Goal: Transaction & Acquisition: Book appointment/travel/reservation

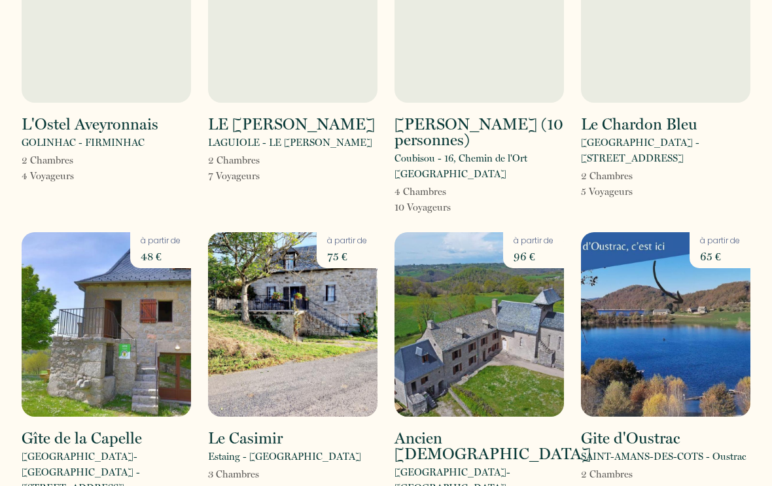
scroll to position [1401, 0]
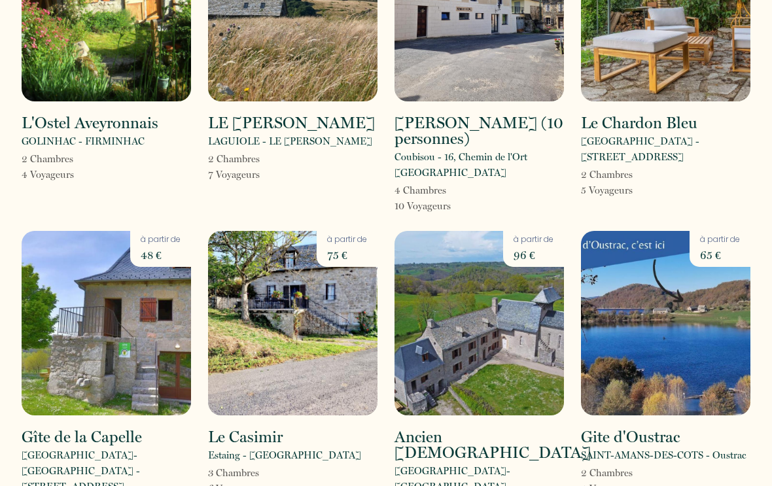
click at [514, 302] on img at bounding box center [479, 324] width 169 height 185
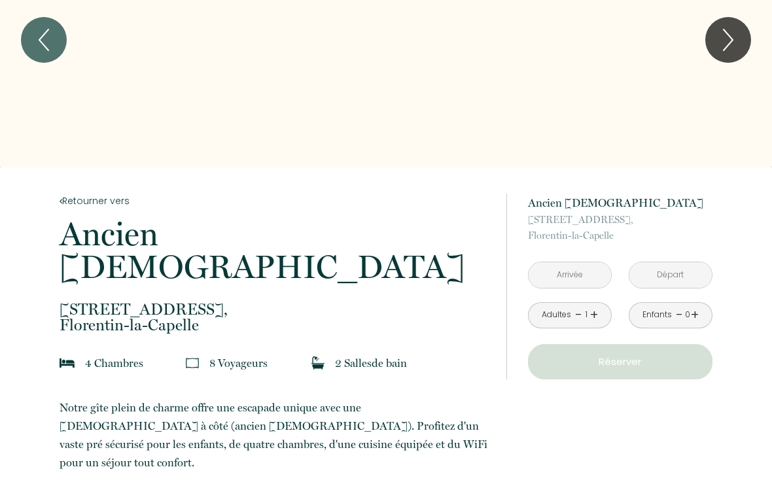
scroll to position [88, 0]
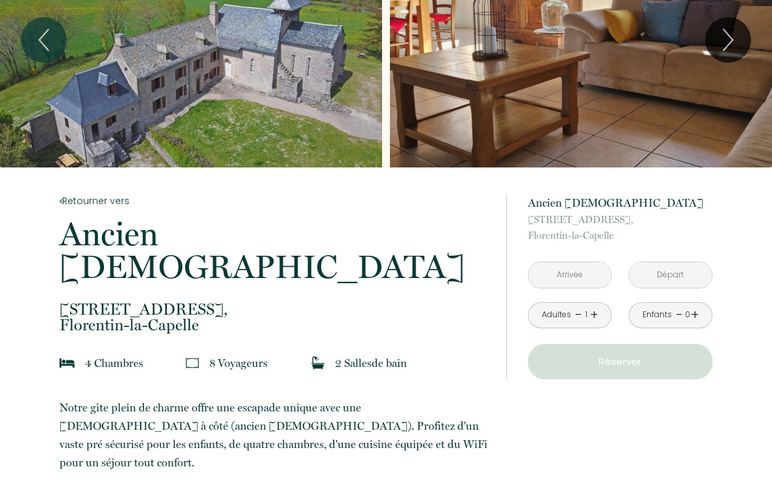
click at [597, 281] on input "text" at bounding box center [570, 275] width 82 height 26
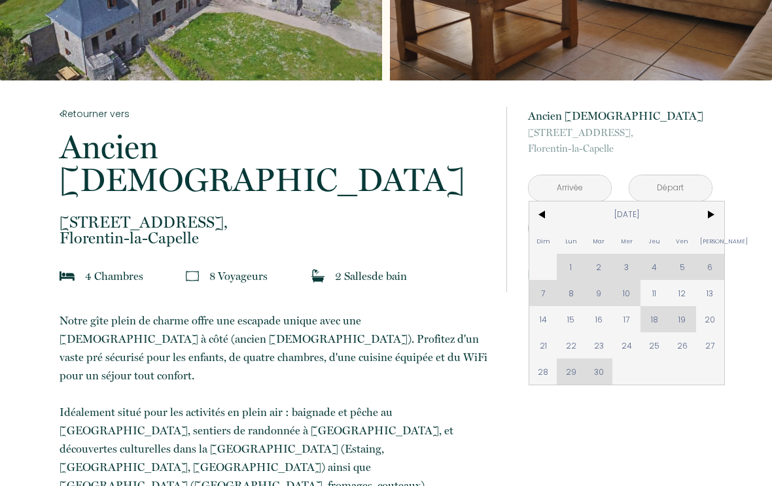
scroll to position [175, 0]
click at [714, 325] on span "20" at bounding box center [710, 319] width 28 height 26
type input "[DATE]"
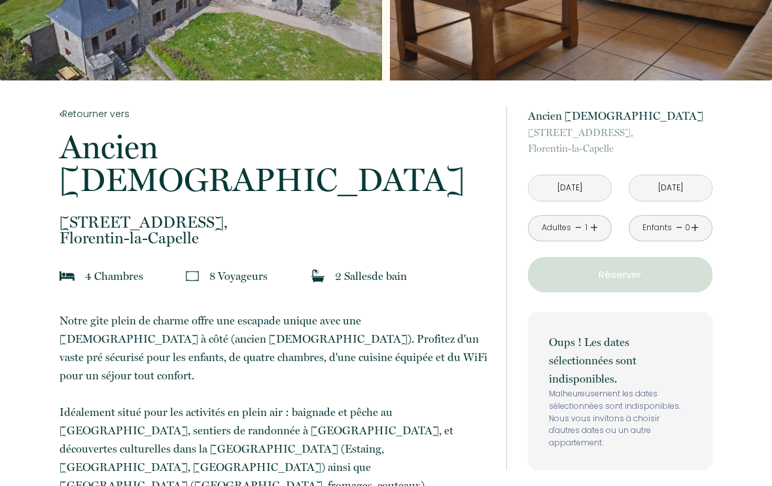
click at [698, 196] on input "[DATE]" at bounding box center [671, 188] width 82 height 26
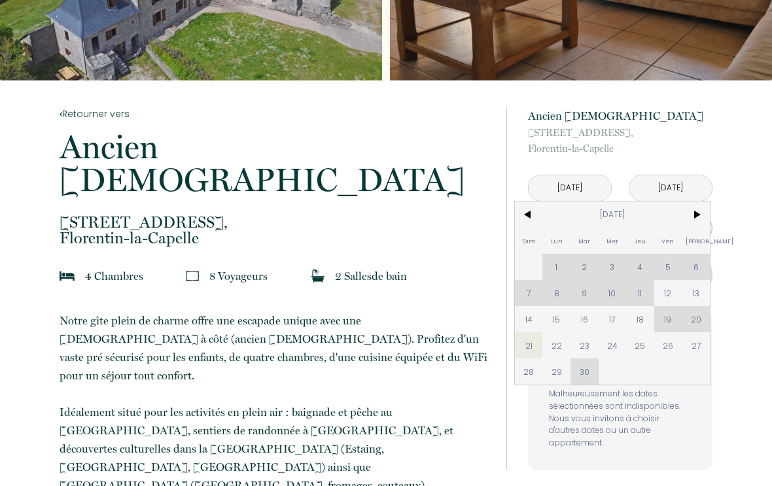
click at [702, 355] on span "27" at bounding box center [696, 345] width 28 height 26
type input "[DATE]"
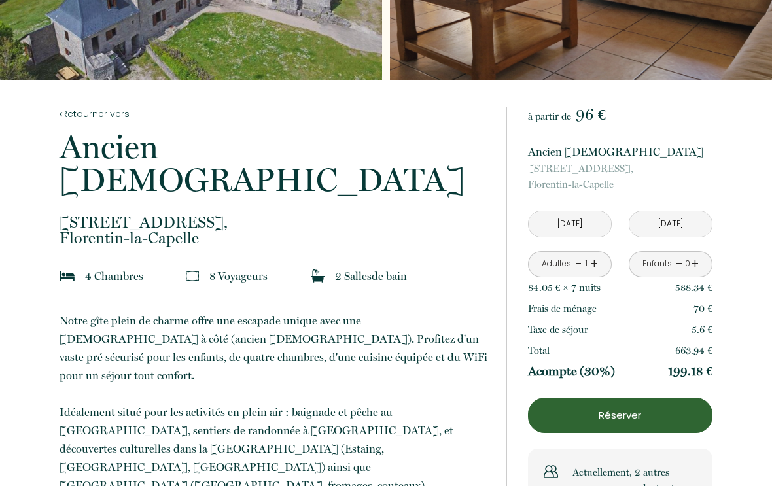
click at [701, 348] on p "663.94 €" at bounding box center [693, 351] width 37 height 16
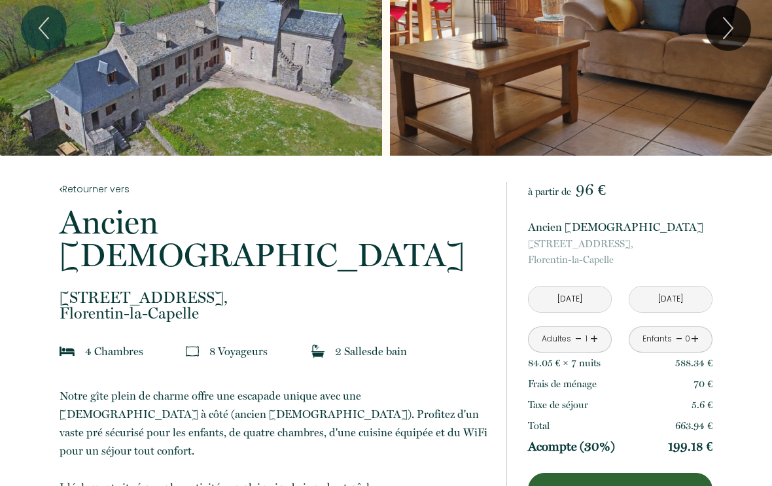
scroll to position [100, 0]
click at [607, 296] on input "[DATE]" at bounding box center [570, 300] width 82 height 26
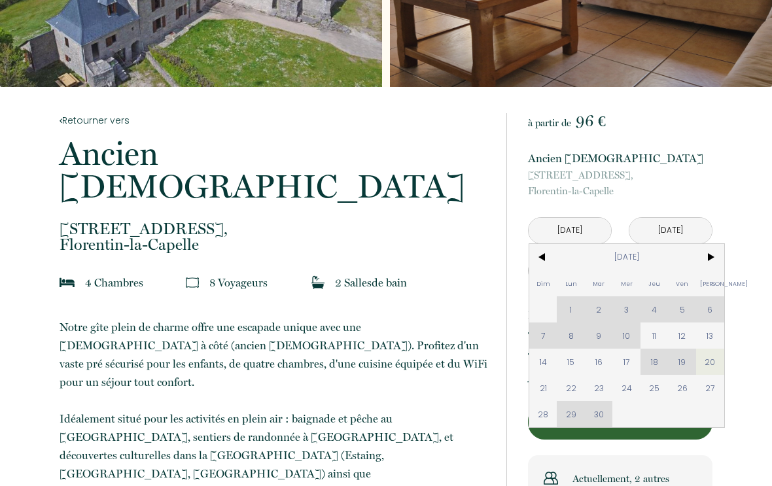
scroll to position [169, 0]
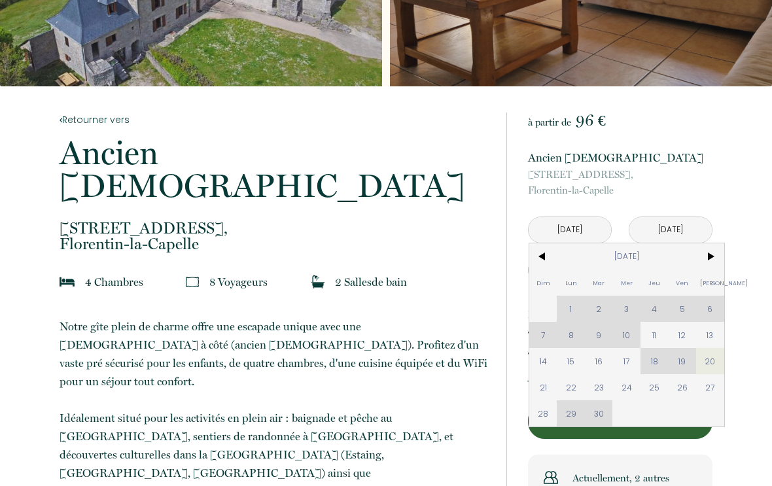
click at [719, 264] on span ">" at bounding box center [710, 256] width 28 height 26
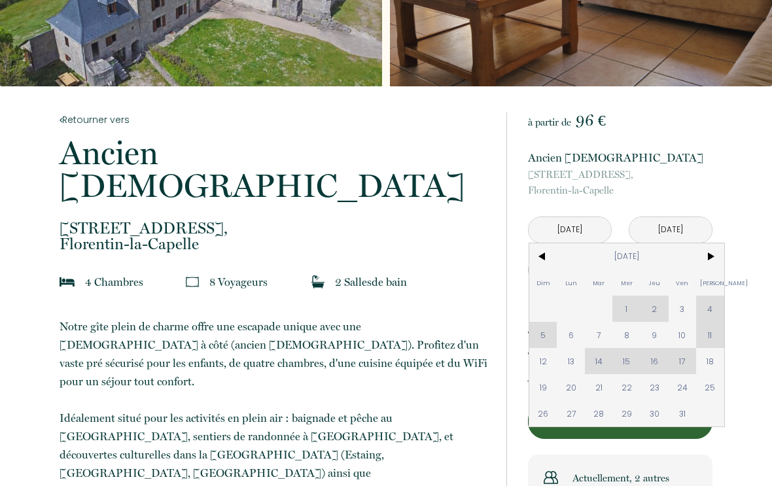
click at [710, 265] on span ">" at bounding box center [710, 256] width 28 height 26
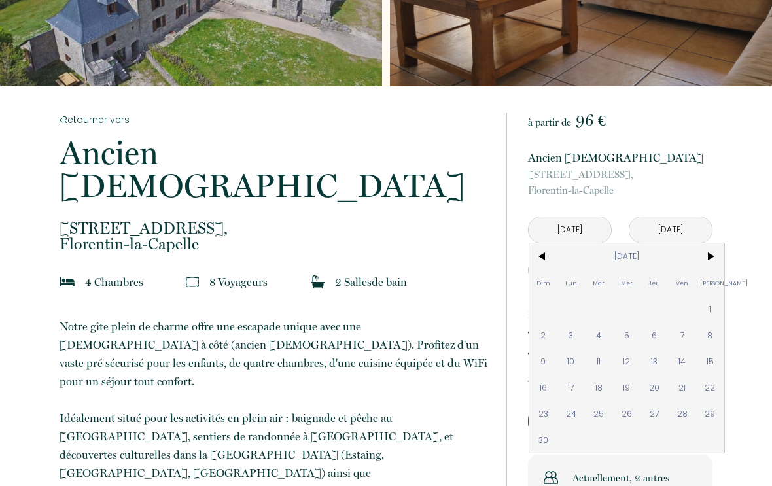
click at [709, 262] on span ">" at bounding box center [710, 256] width 28 height 26
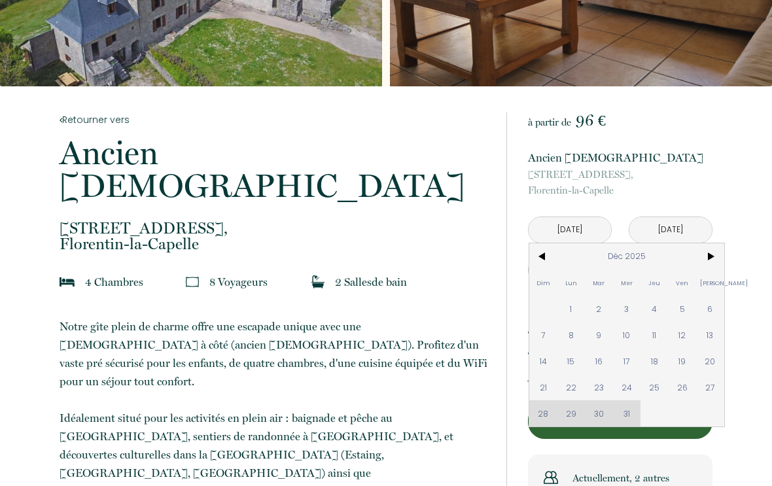
click at [708, 267] on span ">" at bounding box center [710, 256] width 28 height 26
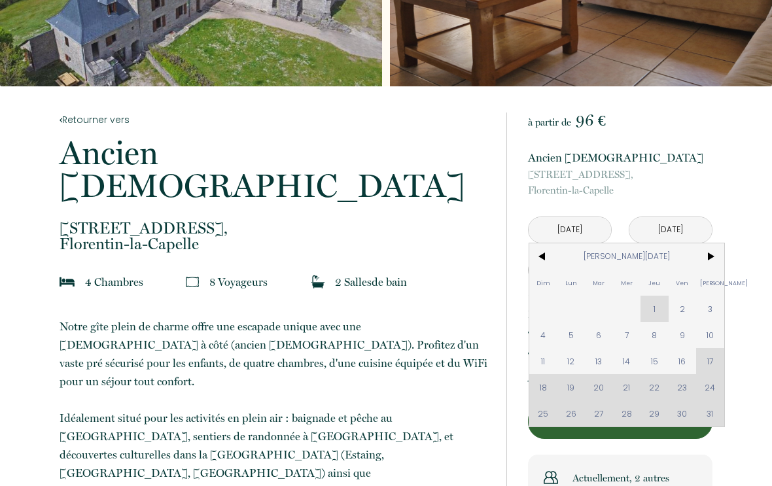
click at [715, 260] on span ">" at bounding box center [710, 256] width 28 height 26
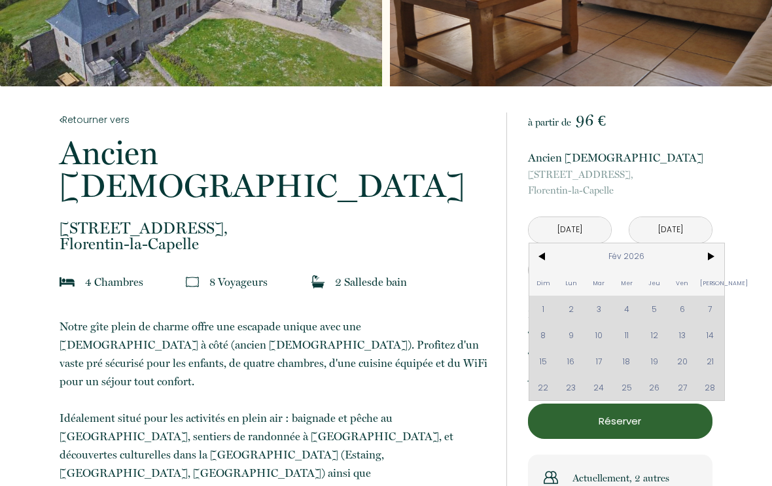
click at [713, 262] on span ">" at bounding box center [710, 256] width 28 height 26
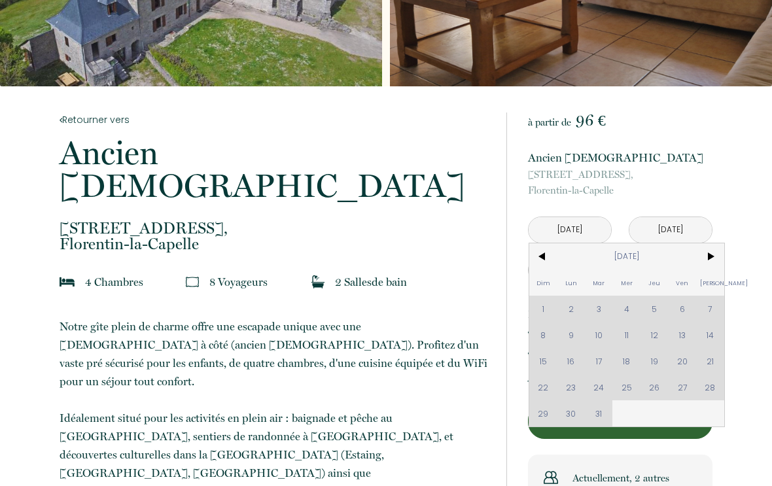
click at [712, 264] on span ">" at bounding box center [710, 256] width 28 height 26
click at [711, 260] on span ">" at bounding box center [710, 256] width 28 height 26
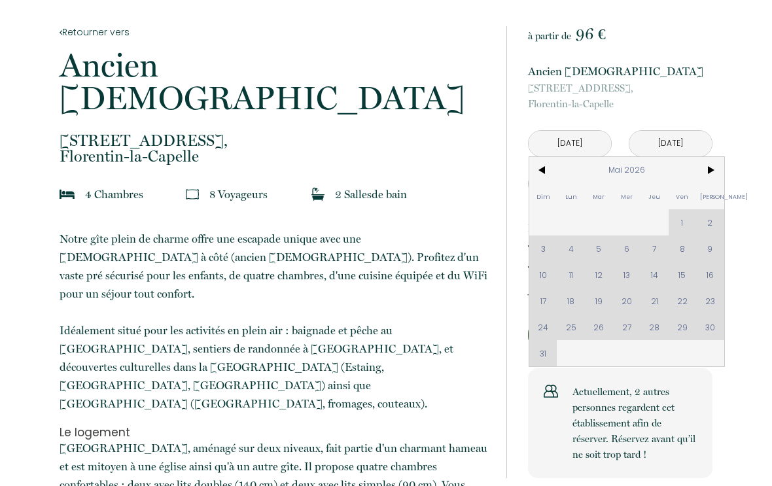
scroll to position [258, 0]
click at [713, 254] on div "Dim Lun Mar Mer Jeu Ven Sam 1 2 3 4 5 6 7 8 9 10 11 12 13 14 15 16 17 18 19 20 …" at bounding box center [626, 261] width 195 height 209
click at [711, 257] on div "Dim Lun Mar Mer Jeu Ven Sam 1 2 3 4 5 6 7 8 9 10 11 12 13 14 15 16 17 18 19 20 …" at bounding box center [626, 261] width 195 height 209
click at [717, 249] on div "Dim Lun Mar Mer Jeu Ven Sam 1 2 3 4 5 6 7 8 9 10 11 12 13 14 15 16 17 18 19 20 …" at bounding box center [626, 261] width 195 height 209
click at [719, 250] on div "Dim Lun Mar Mer Jeu Ven Sam 1 2 3 4 5 6 7 8 9 10 11 12 13 14 15 16 17 18 19 20 …" at bounding box center [626, 261] width 195 height 209
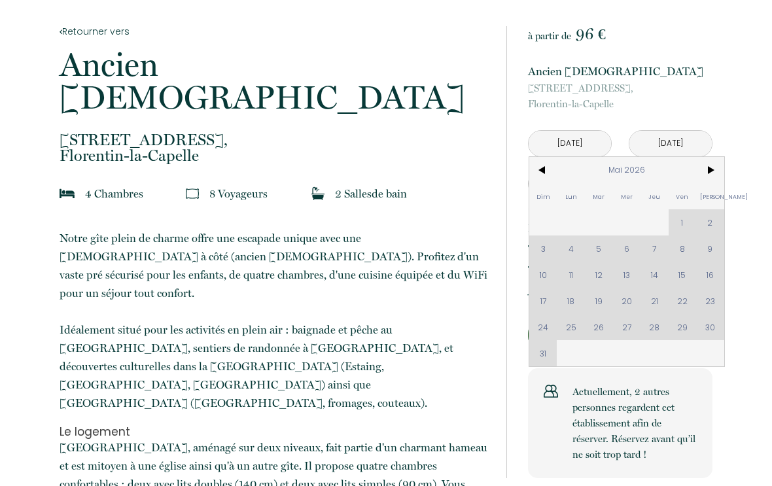
click at [714, 280] on div "Dim Lun Mar Mer Jeu Ven Sam 1 2 3 4 5 6 7 8 9 10 11 12 13 14 15 16 17 18 19 20 …" at bounding box center [626, 261] width 195 height 209
click at [719, 275] on div "Dim Lun Mar Mer Jeu Ven Sam 1 2 3 4 5 6 7 8 9 10 11 12 13 14 15 16 17 18 19 20 …" at bounding box center [626, 261] width 195 height 209
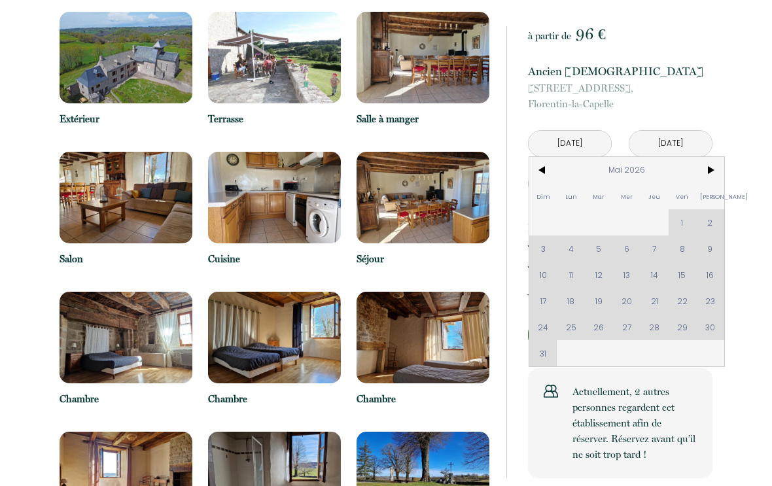
scroll to position [974, 0]
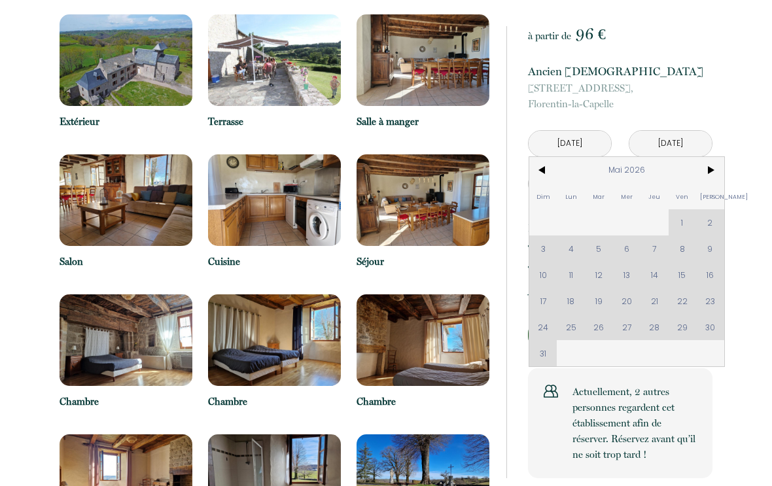
click at [717, 251] on div "Dim Lun Mar Mer Jeu Ven Sam 1 2 3 4 5 6 7 8 9 10 11 12 13 14 15 16 17 18 19 20 …" at bounding box center [626, 261] width 195 height 209
click at [715, 251] on div "Dim Lun Mar Mer Jeu Ven Sam 1 2 3 4 5 6 7 8 9 10 11 12 13 14 15 16 17 18 19 20 …" at bounding box center [626, 261] width 195 height 209
click at [711, 257] on div "Dim Lun Mar Mer Jeu Ven Sam 1 2 3 4 5 6 7 8 9 10 11 12 13 14 15 16 17 18 19 20 …" at bounding box center [626, 261] width 195 height 209
click at [711, 171] on span ">" at bounding box center [710, 170] width 28 height 26
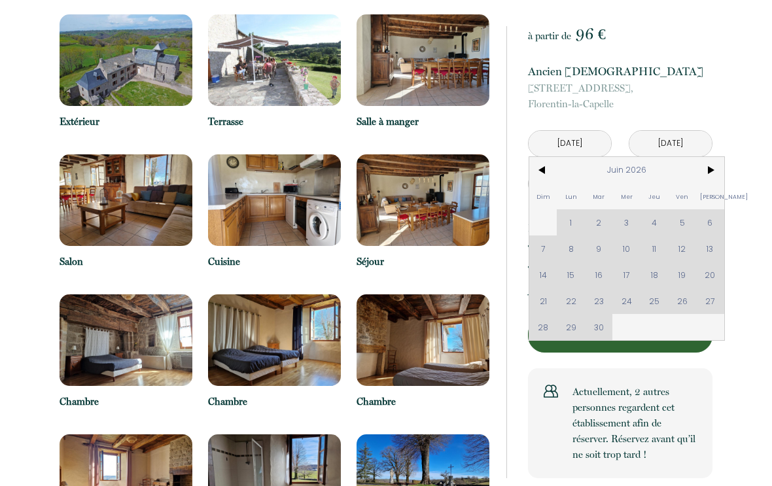
click at [711, 174] on span ">" at bounding box center [710, 170] width 28 height 26
click at [714, 168] on span ">" at bounding box center [710, 170] width 28 height 26
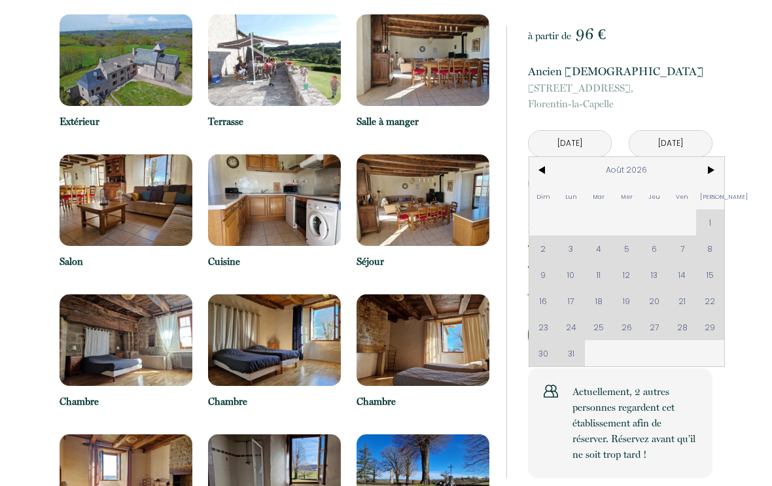
click at [716, 171] on span ">" at bounding box center [710, 170] width 28 height 26
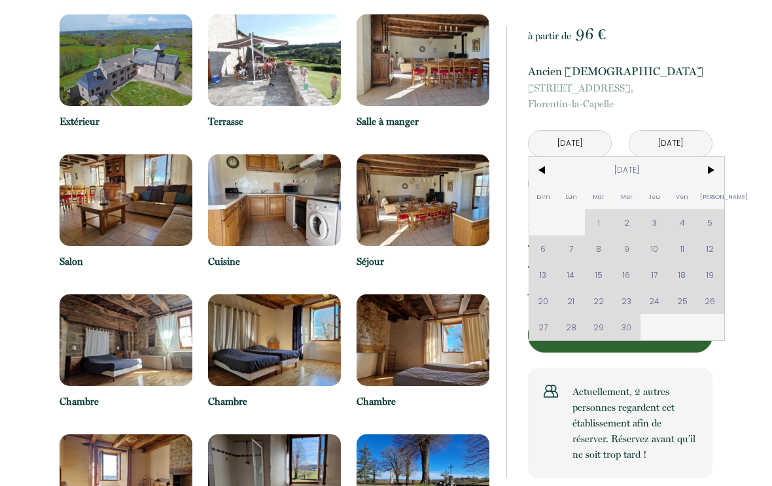
click at [715, 172] on span ">" at bounding box center [710, 170] width 28 height 26
click at [711, 177] on span ">" at bounding box center [710, 170] width 28 height 26
click at [710, 177] on span ">" at bounding box center [710, 170] width 28 height 26
click at [711, 179] on span ">" at bounding box center [710, 170] width 28 height 26
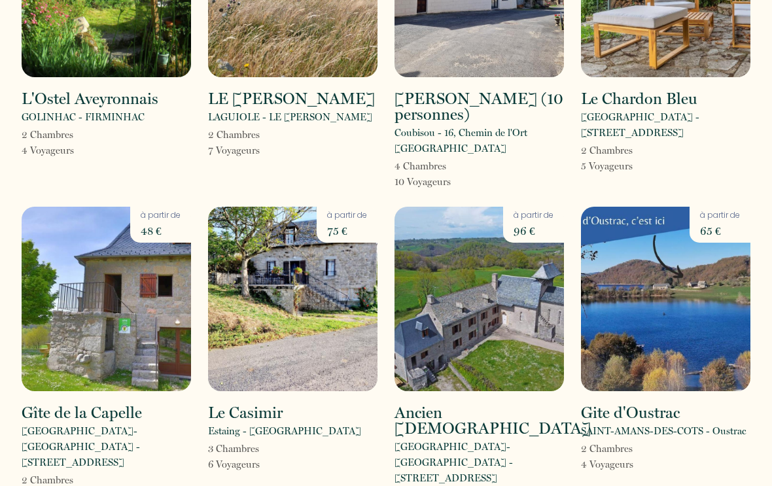
scroll to position [1451, 0]
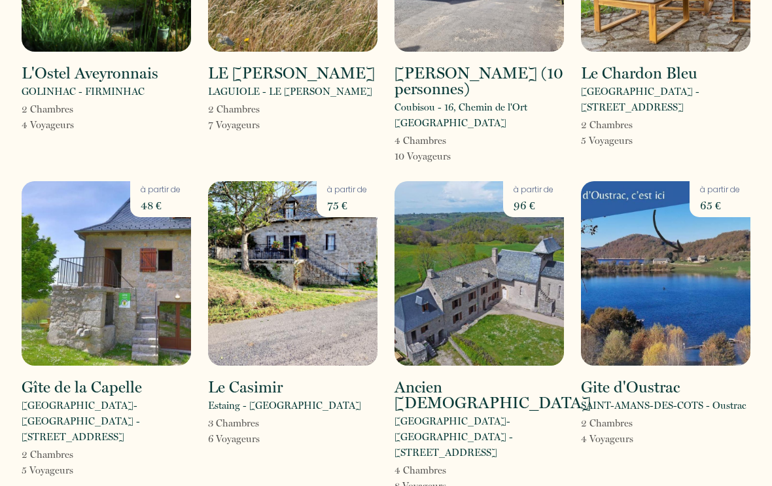
click at [690, 224] on img at bounding box center [665, 274] width 169 height 185
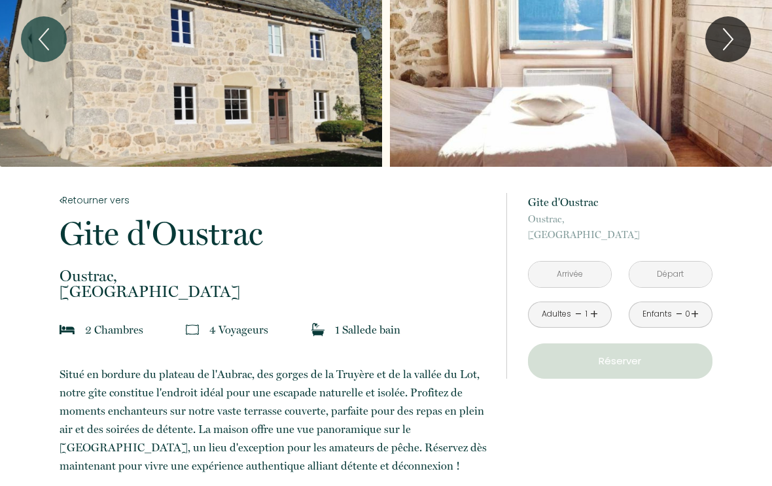
scroll to position [89, 0]
click at [600, 274] on input "text" at bounding box center [570, 275] width 82 height 26
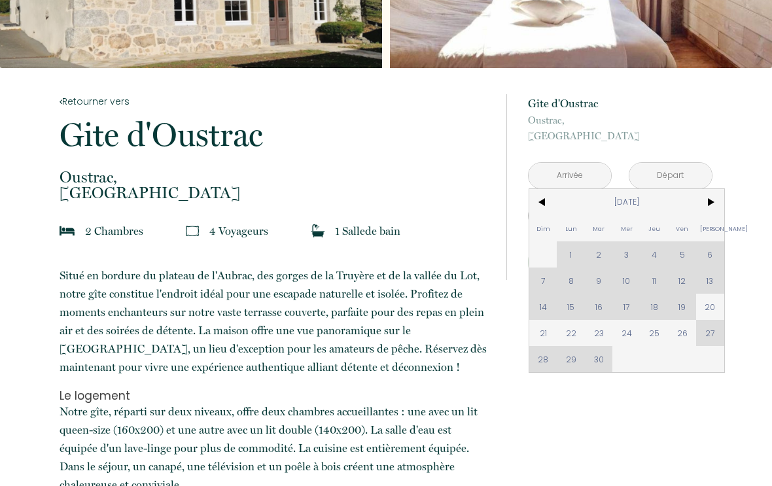
scroll to position [166, 0]
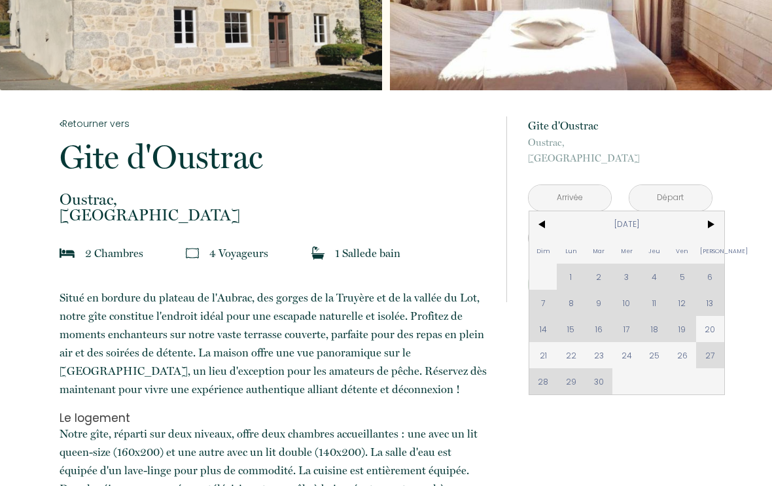
click at [711, 225] on span ">" at bounding box center [710, 224] width 28 height 26
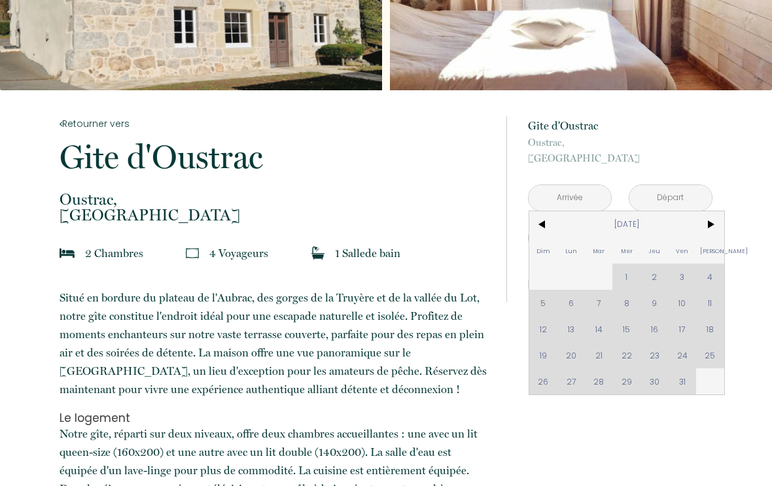
click at [713, 225] on span ">" at bounding box center [710, 224] width 28 height 26
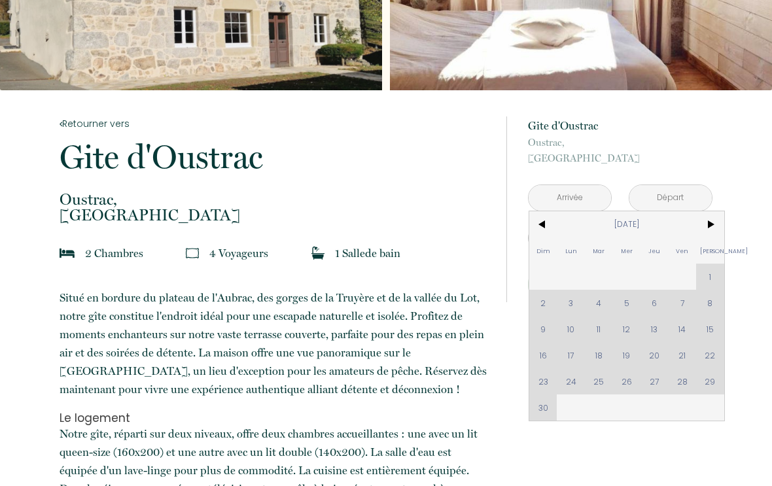
click at [713, 224] on span ">" at bounding box center [710, 224] width 28 height 26
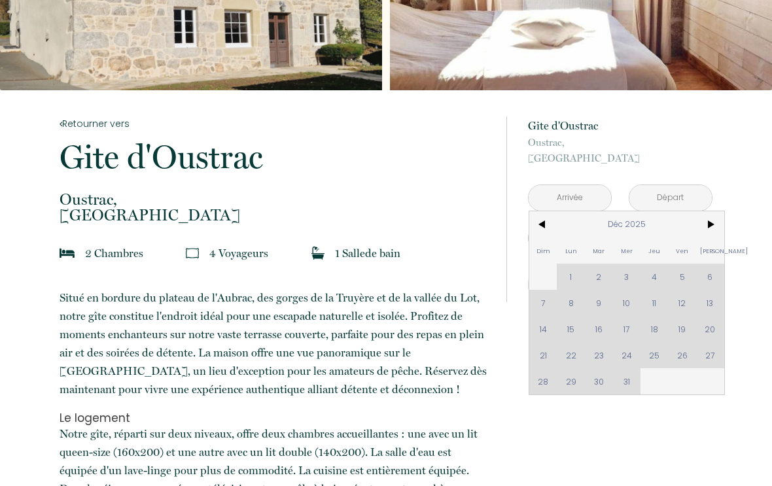
click at [709, 226] on span ">" at bounding box center [710, 224] width 28 height 26
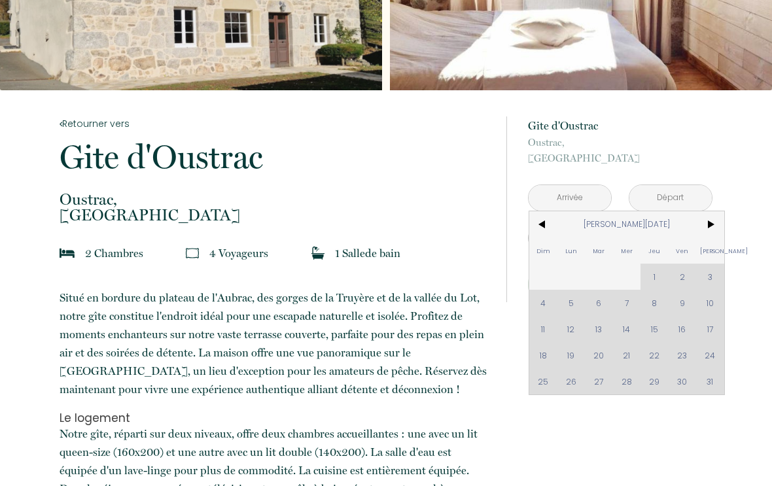
click at [714, 226] on span ">" at bounding box center [710, 224] width 28 height 26
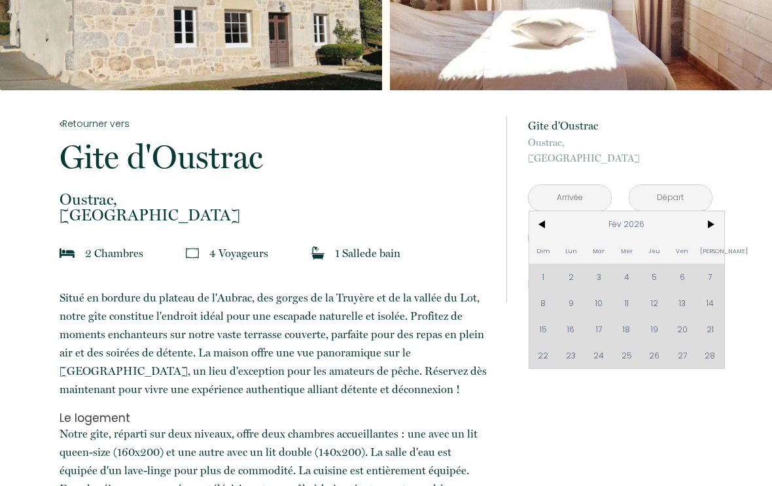
click at [714, 228] on span ">" at bounding box center [710, 224] width 28 height 26
click at [710, 228] on span ">" at bounding box center [710, 224] width 28 height 26
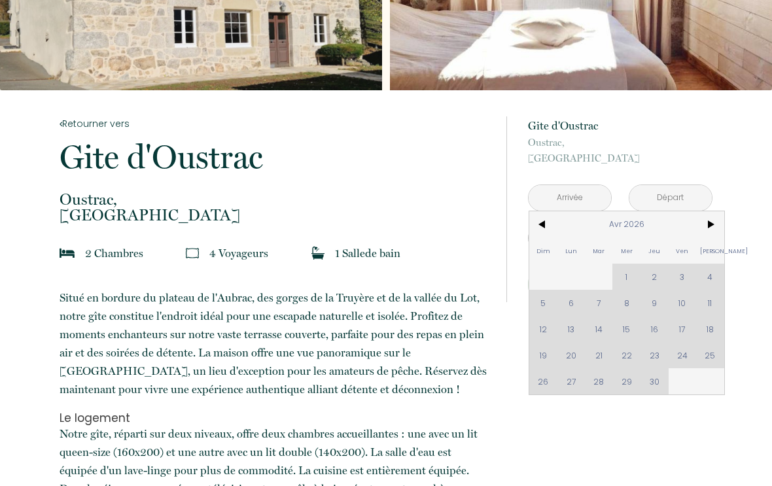
click at [712, 230] on span ">" at bounding box center [710, 224] width 28 height 26
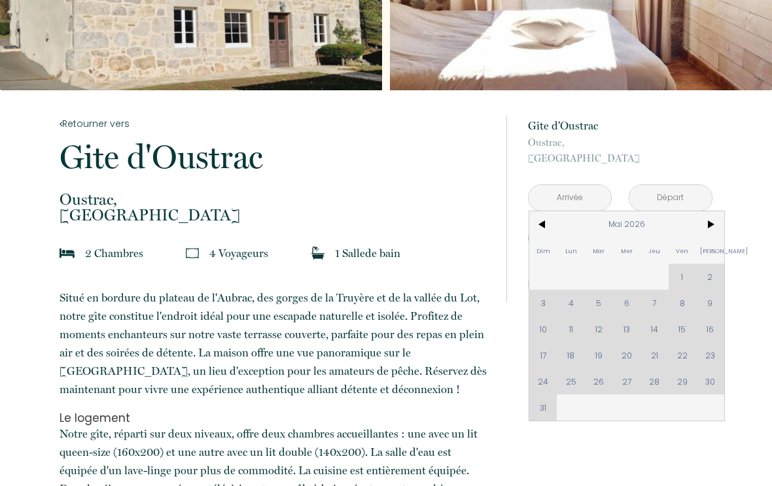
click at [715, 230] on span ">" at bounding box center [710, 224] width 28 height 26
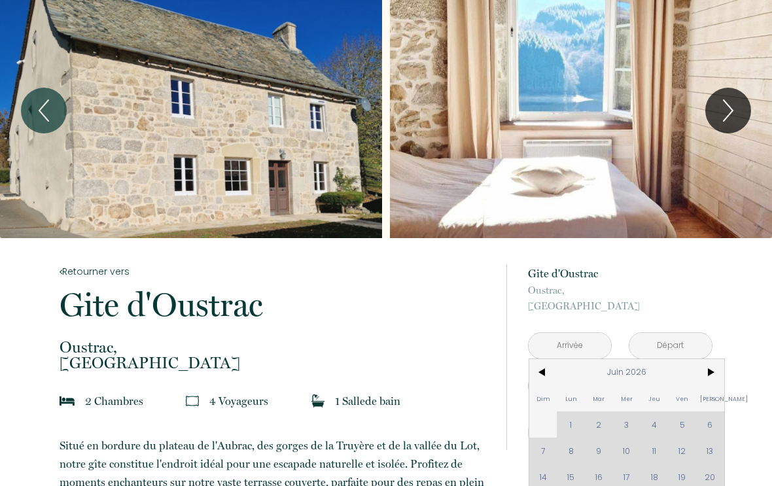
scroll to position [0, 0]
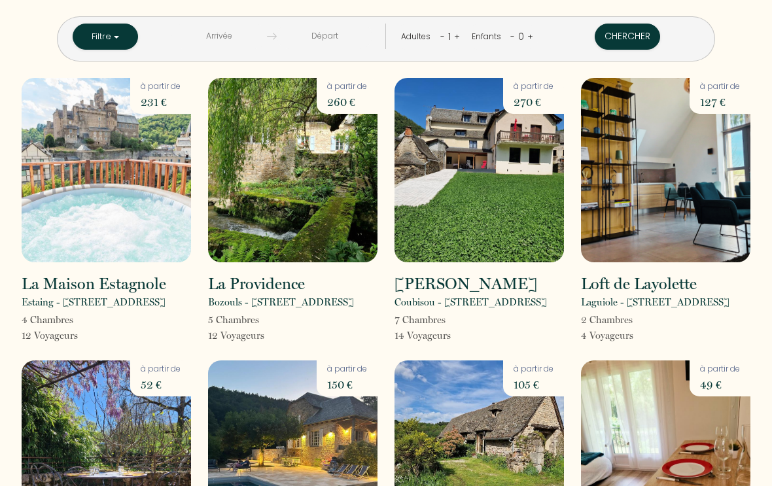
click at [138, 43] on button "Filtre" at bounding box center [105, 37] width 65 height 26
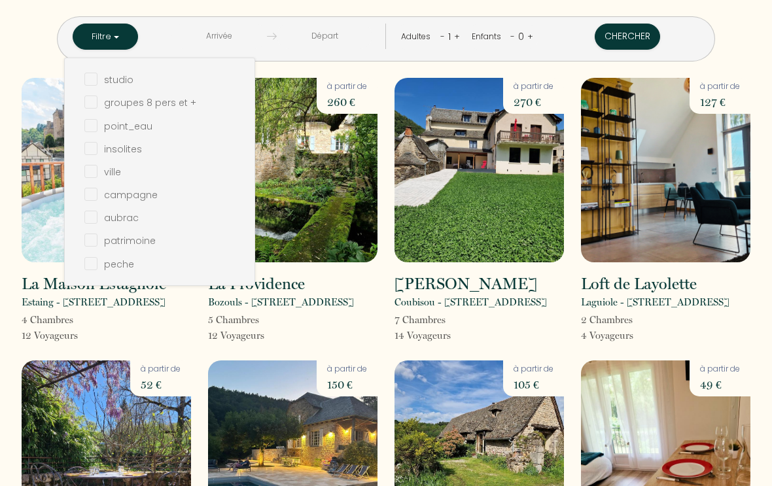
click at [116, 262] on input "checkbox" at bounding box center [169, 262] width 170 height 13
checkbox input "true"
checkbox input "false"
checkbox \+ "false"
checkbox input "false"
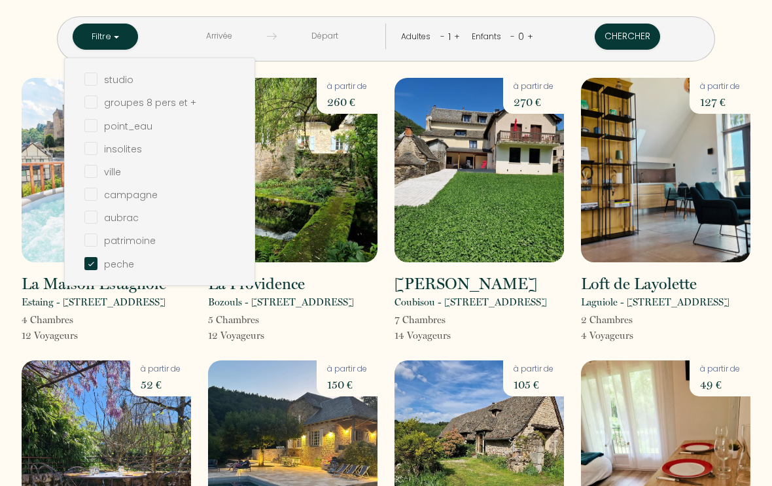
checkbox input "false"
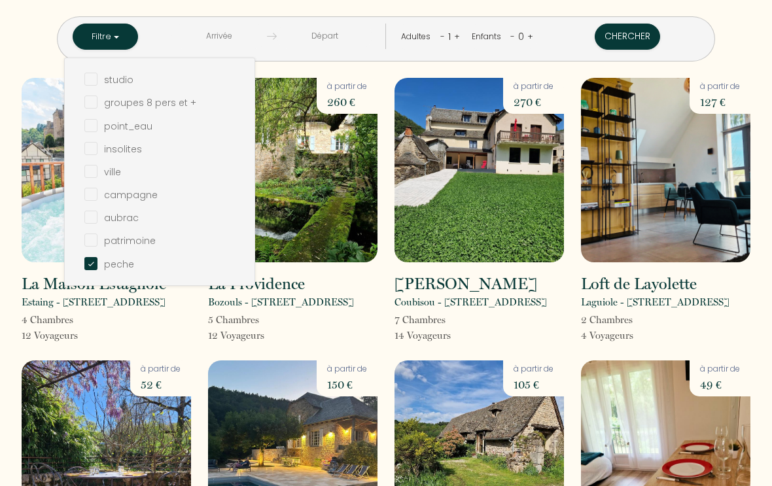
click at [277, 39] on div at bounding box center [386, 243] width 772 height 486
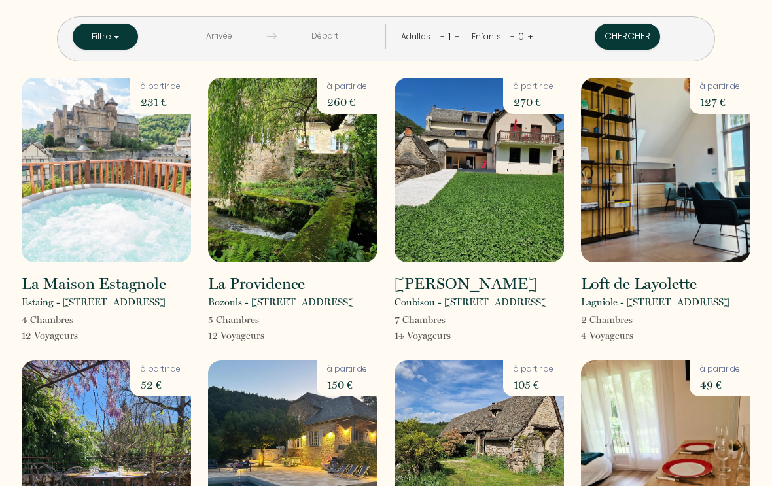
click at [231, 39] on input "text" at bounding box center [219, 37] width 96 height 26
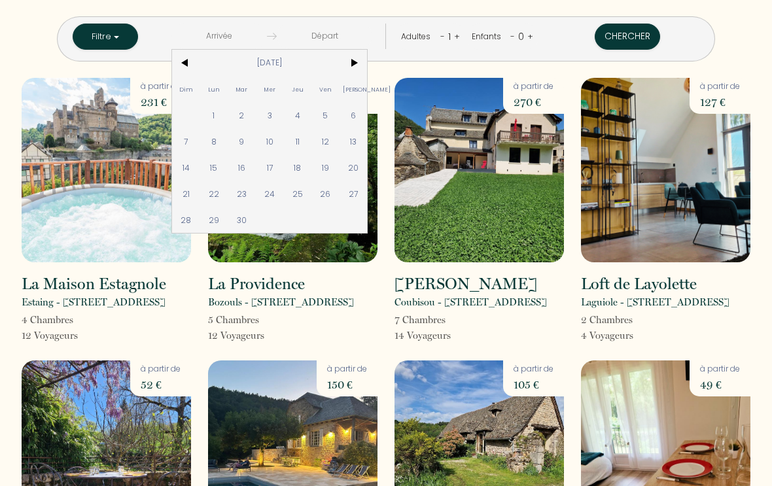
click at [367, 65] on span ">" at bounding box center [353, 63] width 28 height 26
click at [365, 62] on span ">" at bounding box center [353, 63] width 28 height 26
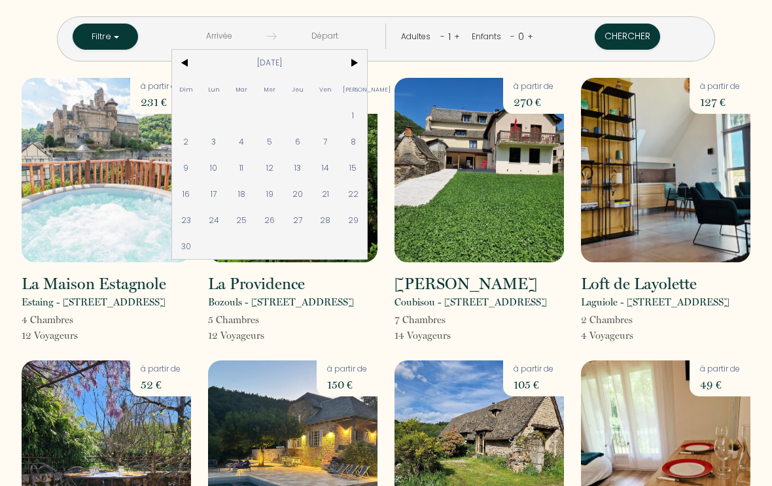
click at [362, 59] on span ">" at bounding box center [353, 63] width 28 height 26
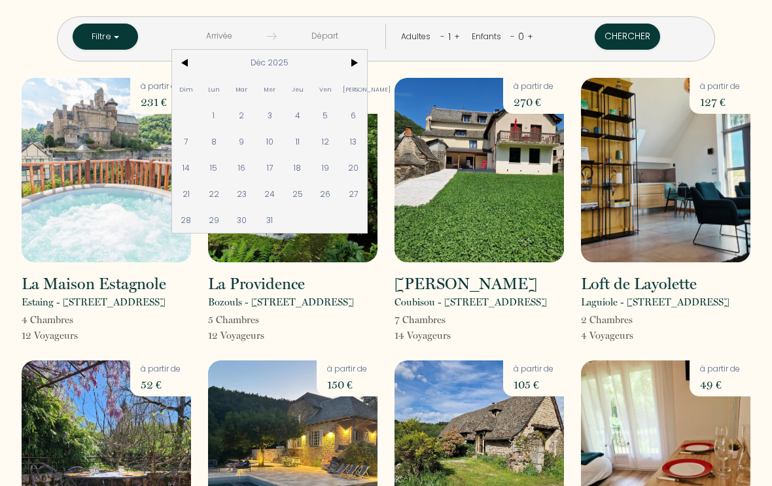
click at [360, 59] on span ">" at bounding box center [353, 63] width 28 height 26
click at [361, 60] on span ">" at bounding box center [353, 63] width 28 height 26
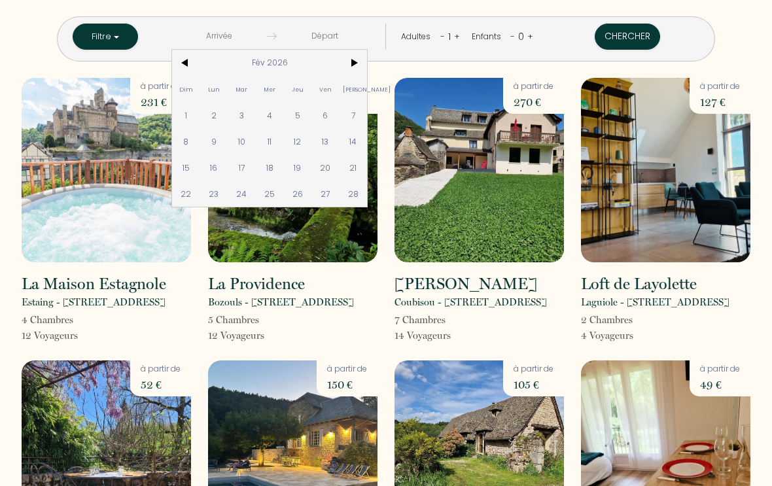
click at [361, 62] on span ">" at bounding box center [353, 63] width 28 height 26
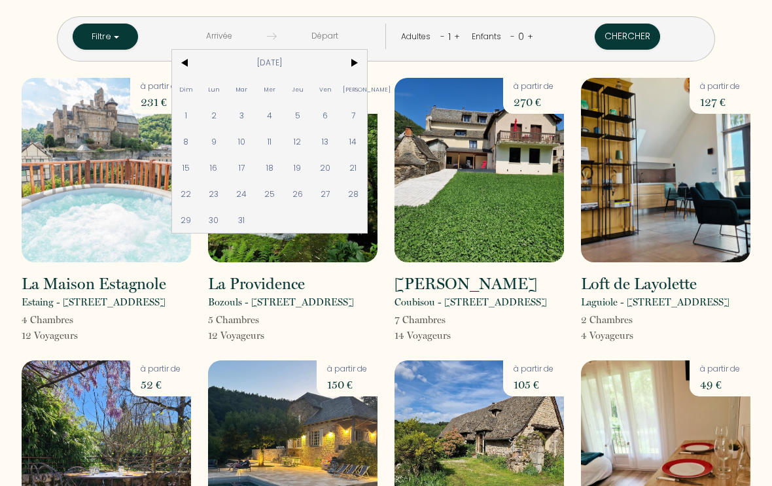
click at [361, 62] on span ">" at bounding box center [353, 63] width 28 height 26
click at [365, 60] on span ">" at bounding box center [353, 63] width 28 height 26
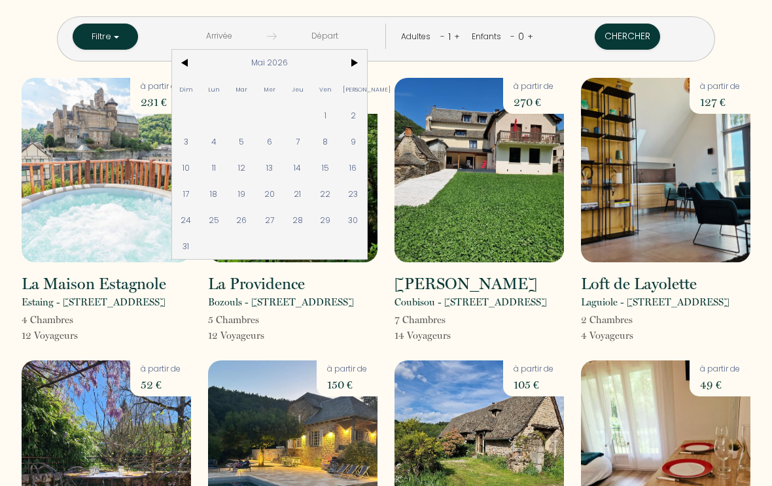
click at [365, 141] on span "9" at bounding box center [353, 141] width 28 height 26
type input "[DATE]"
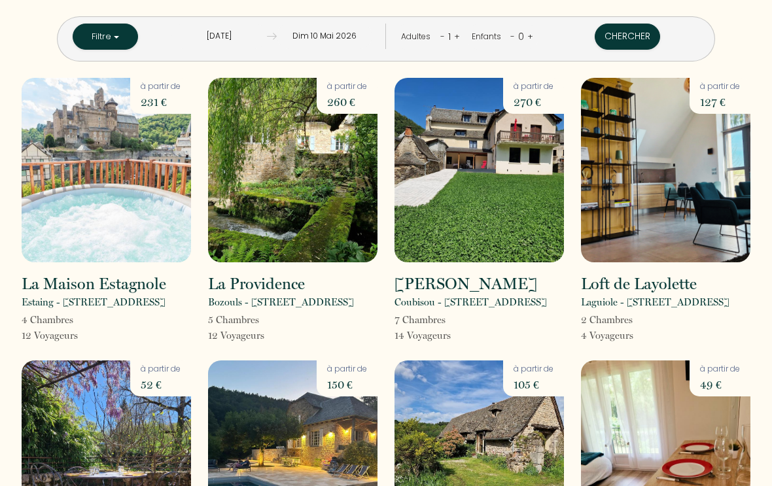
click at [370, 35] on input "Dim 10 Mai 2026" at bounding box center [325, 37] width 96 height 26
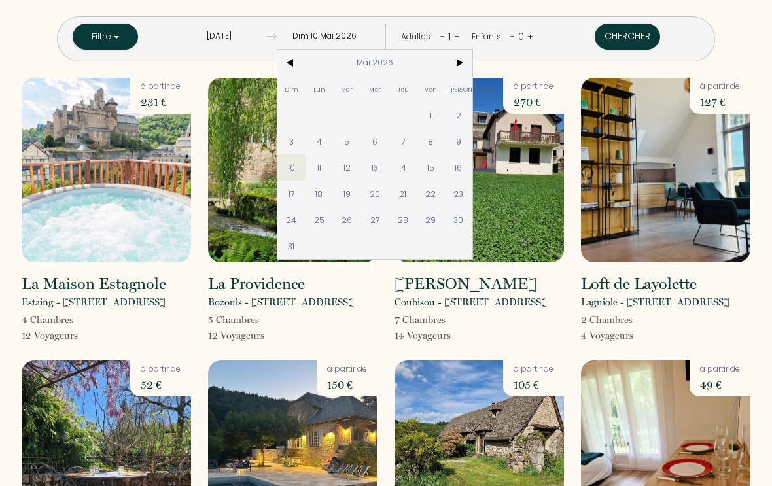
click at [470, 171] on span "16" at bounding box center [458, 167] width 28 height 26
type input "[DATE]"
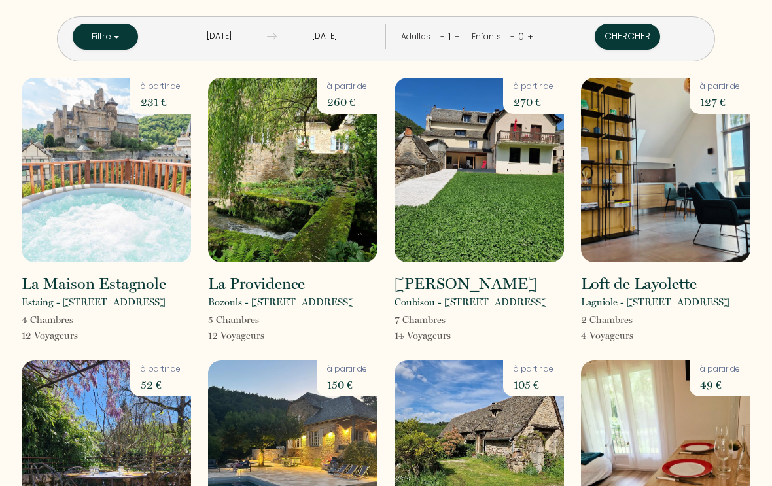
click at [456, 37] on link "+" at bounding box center [457, 36] width 6 height 12
click at [627, 40] on button "Chercher" at bounding box center [628, 37] width 65 height 26
